Goal: Check status

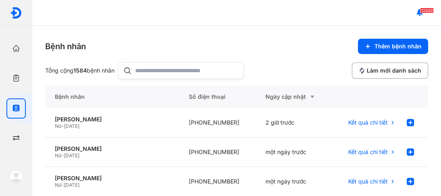
click at [149, 69] on input "text" at bounding box center [186, 71] width 103 height 16
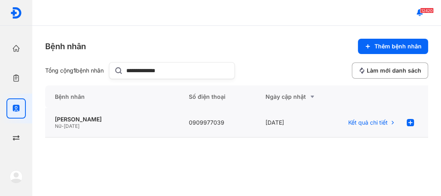
type input "**********"
click at [68, 128] on span "01/01/1933" at bounding box center [72, 126] width 16 height 6
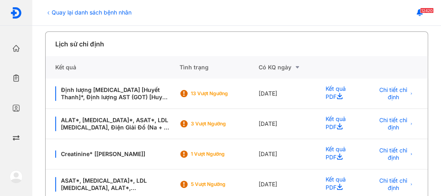
scroll to position [162, 0]
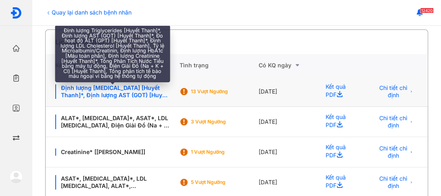
click at [118, 90] on div "Định lượng [MEDICAL_DATA] [Huyết Thanh]*, Định lượng AST (GOT) [Huyết Thanh]*, …" at bounding box center [112, 91] width 114 height 15
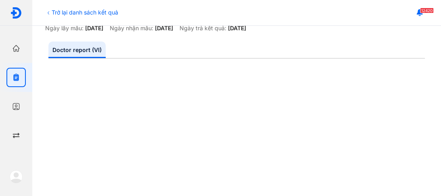
scroll to position [97, 0]
